Goal: Task Accomplishment & Management: Complete application form

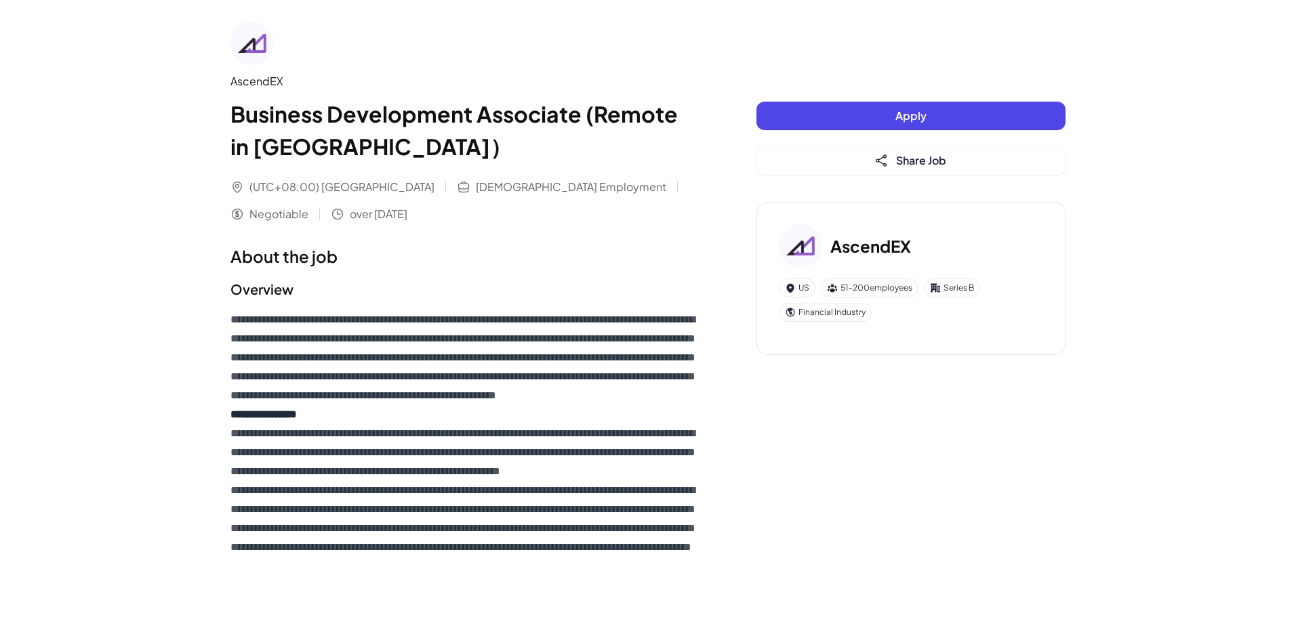
click at [889, 119] on button "Apply" at bounding box center [910, 116] width 309 height 28
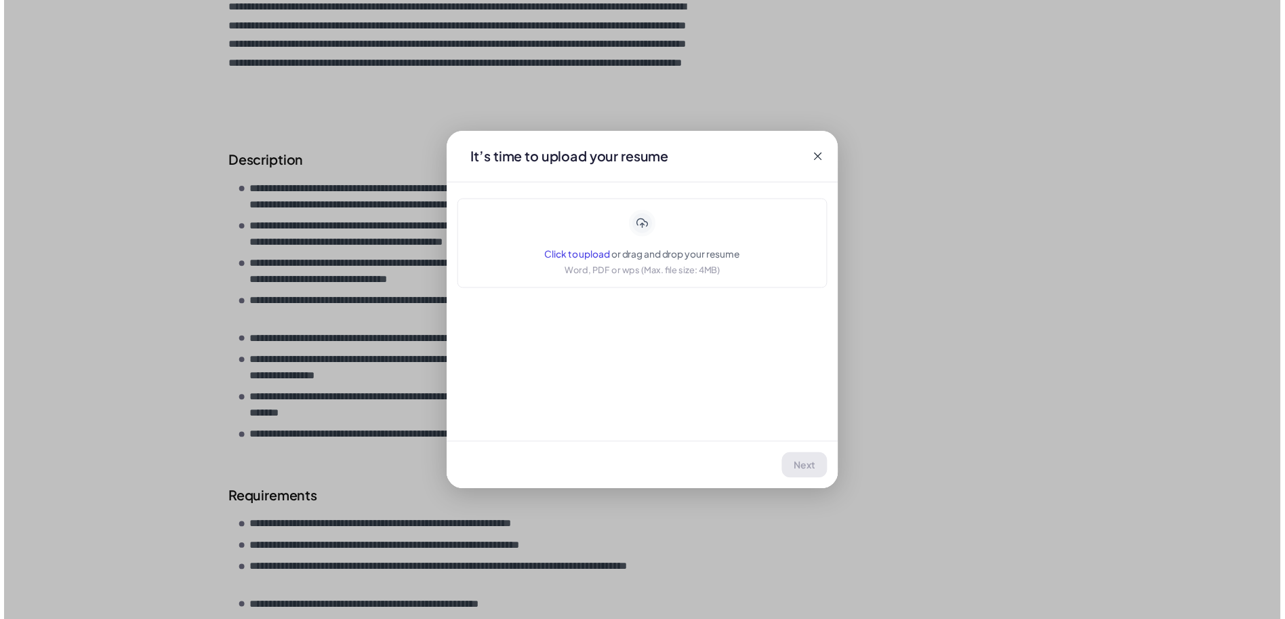
scroll to position [761, 0]
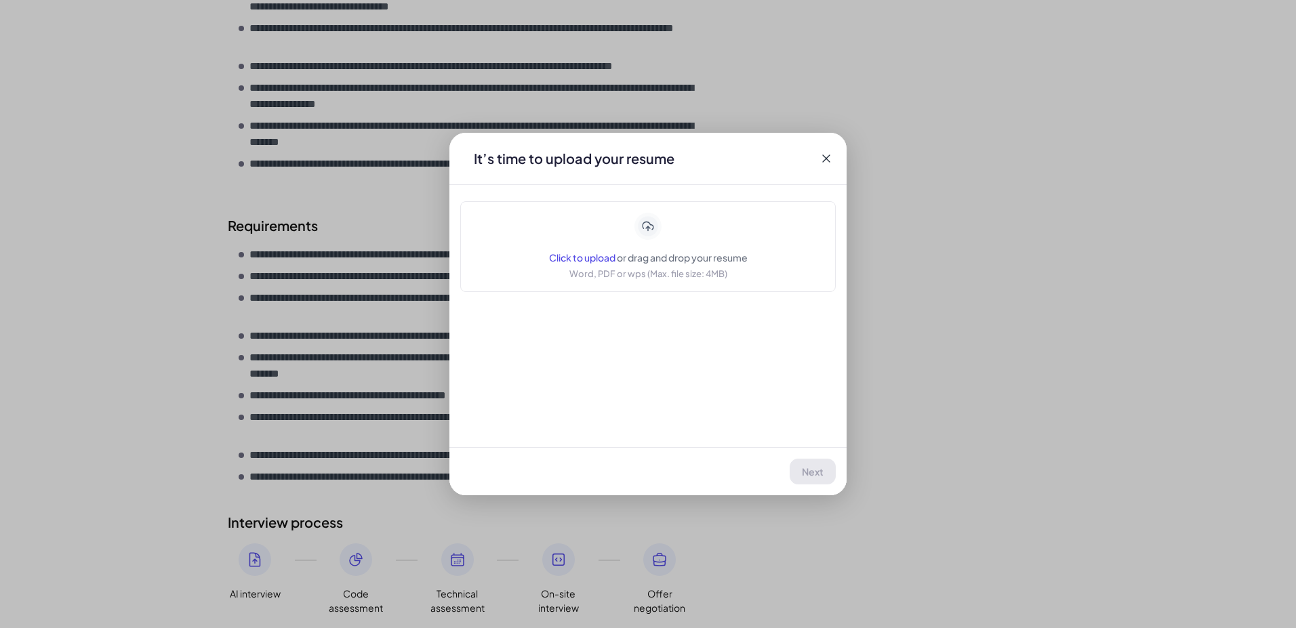
click at [664, 247] on div "Click to upload or drag and drop your resume Word, PDF or wps (Max. file size: …" at bounding box center [648, 247] width 199 height 68
click at [826, 470] on button "Next" at bounding box center [813, 472] width 45 height 26
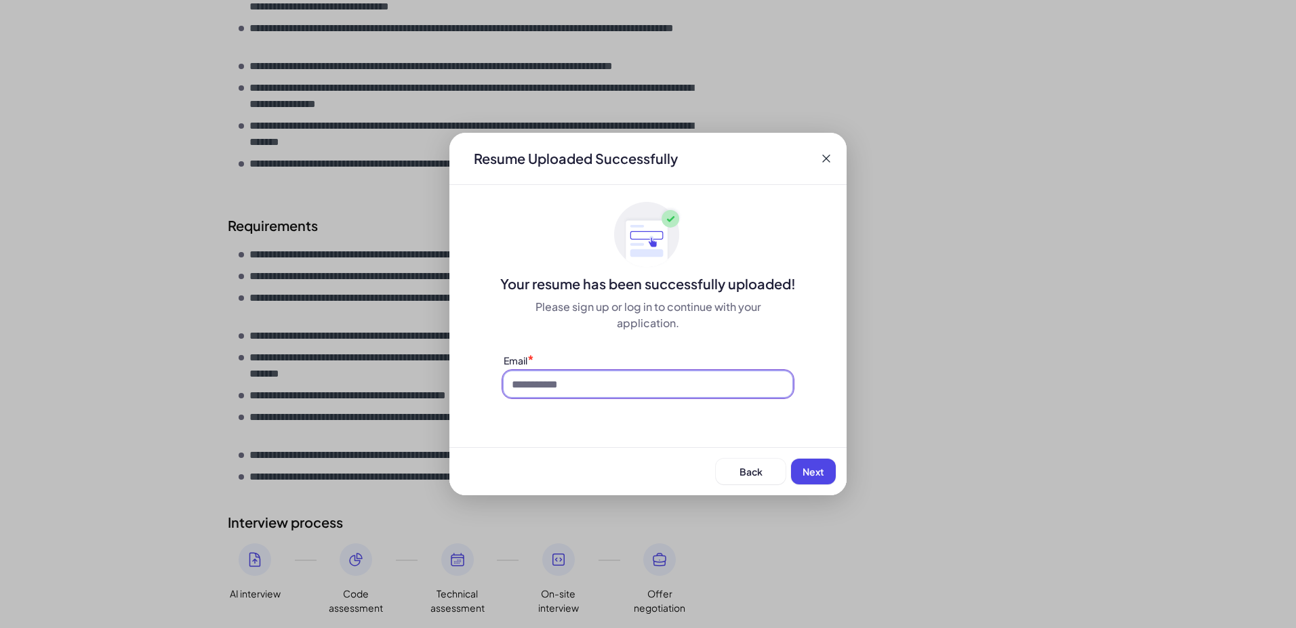
click at [682, 394] on input at bounding box center [648, 384] width 289 height 26
type input "**********"
click at [823, 477] on span "Next" at bounding box center [814, 472] width 22 height 12
click at [823, 477] on div "Back Next" at bounding box center [647, 471] width 397 height 48
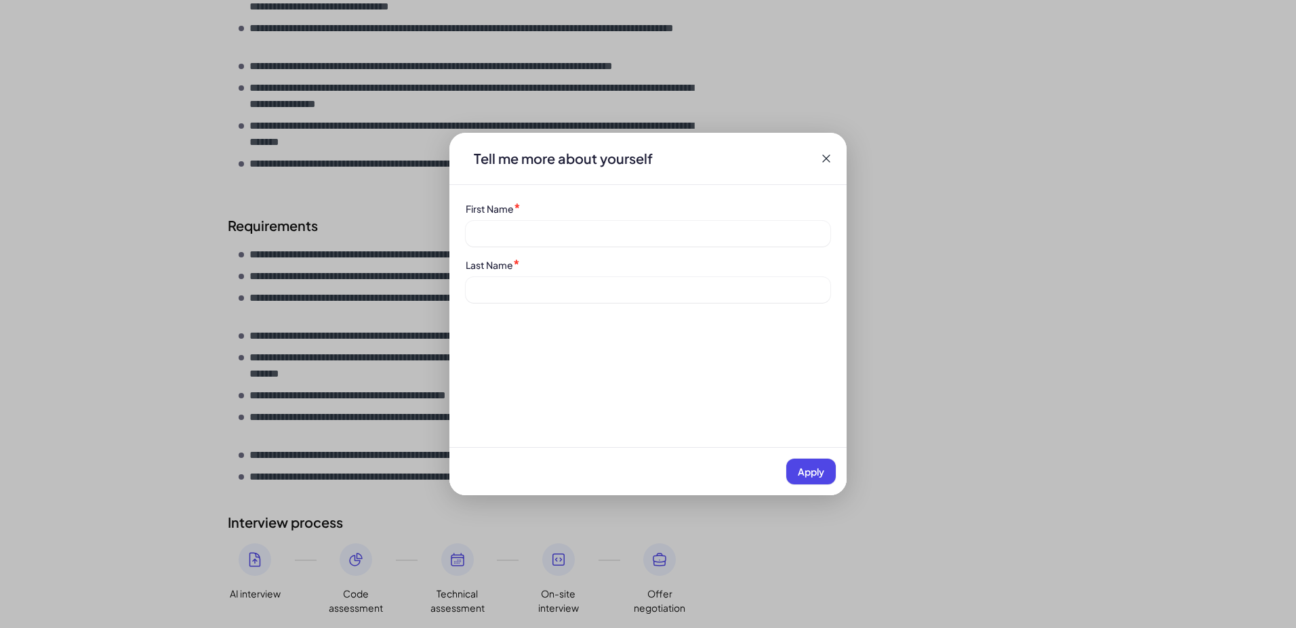
click at [529, 219] on div "First Name *" at bounding box center [648, 223] width 365 height 45
click at [540, 237] on input at bounding box center [648, 234] width 365 height 26
type input "****"
drag, startPoint x: 754, startPoint y: 376, endPoint x: 773, endPoint y: 385, distance: 20.9
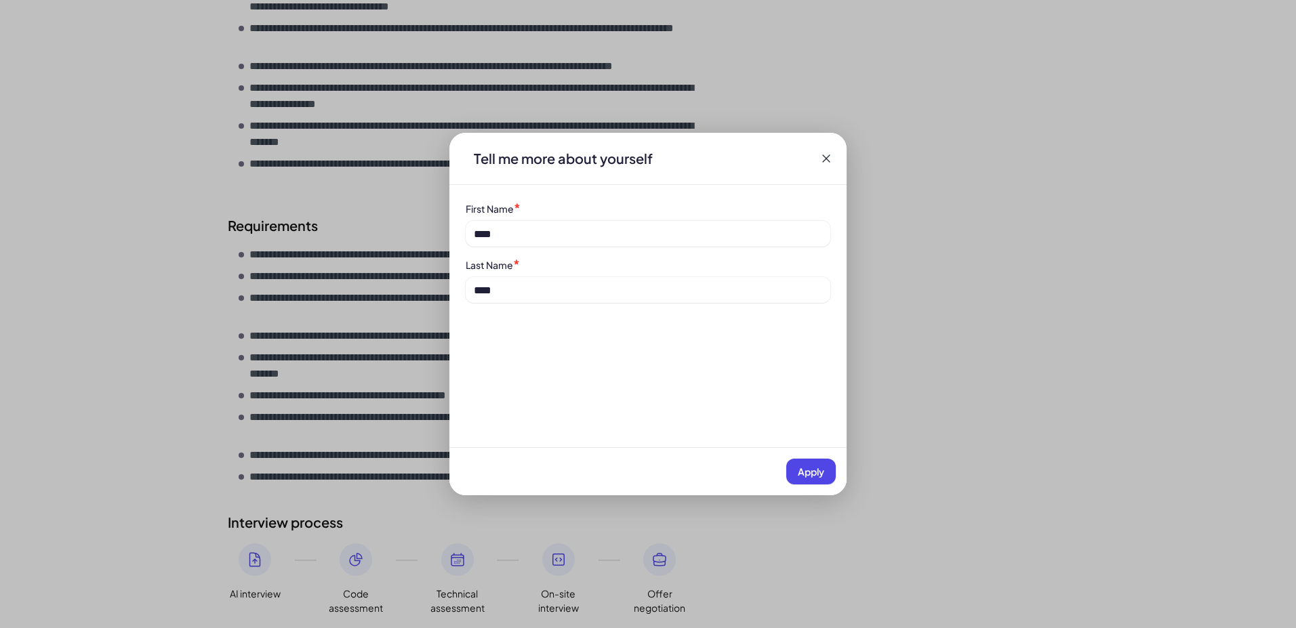
click at [756, 376] on div "Tell me more about yourself First Name * **** Last Name * **** Apply" at bounding box center [647, 314] width 397 height 363
click at [797, 458] on div "Apply" at bounding box center [647, 471] width 397 height 48
click at [803, 467] on span "Apply" at bounding box center [811, 472] width 26 height 12
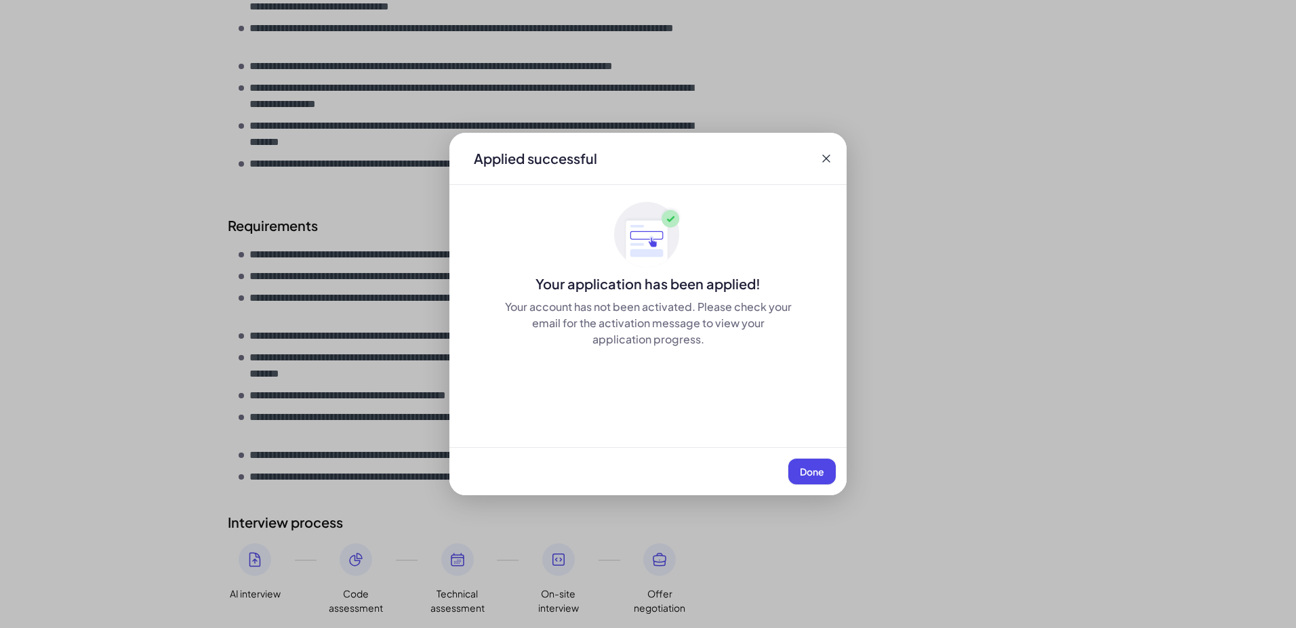
click at [812, 474] on span "Done" at bounding box center [812, 472] width 24 height 12
